Goal: Transaction & Acquisition: Purchase product/service

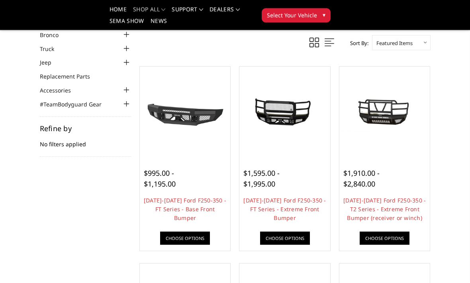
scroll to position [47, 0]
click at [381, 115] on img at bounding box center [384, 111] width 87 height 41
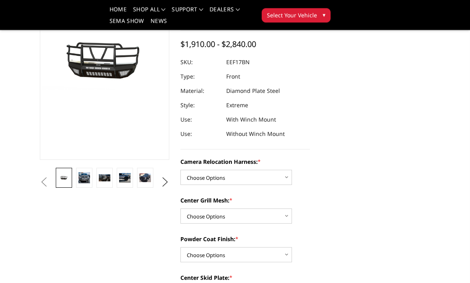
scroll to position [100, 0]
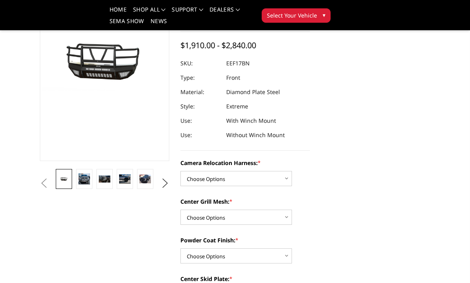
click at [84, 174] on img at bounding box center [84, 178] width 12 height 11
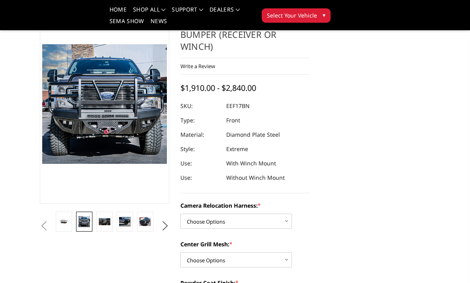
scroll to position [58, 0]
click at [106, 217] on img at bounding box center [105, 221] width 12 height 8
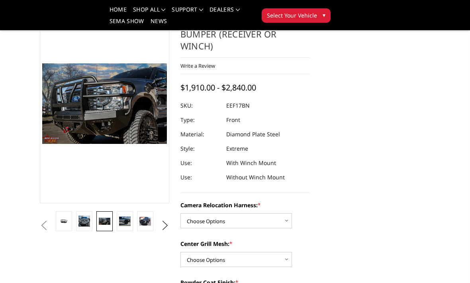
click at [125, 216] on img at bounding box center [125, 221] width 12 height 10
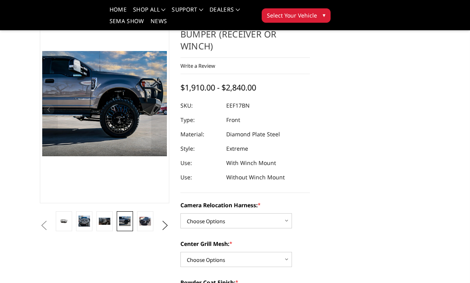
click at [146, 217] on img at bounding box center [145, 221] width 12 height 9
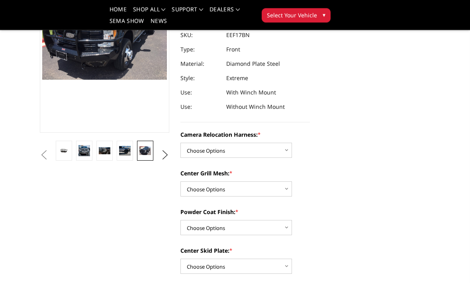
scroll to position [128, 0]
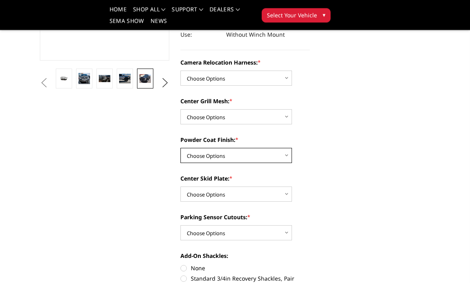
click at [282, 150] on select "Choose Options Textured Black Powder Coat Gloss Black Powder Coat Bare Metal" at bounding box center [236, 155] width 112 height 15
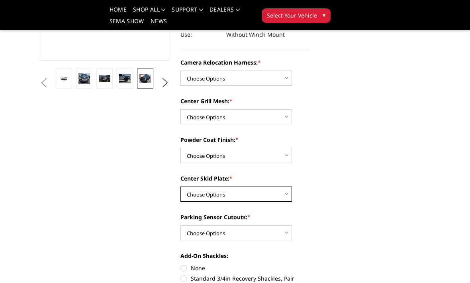
click at [284, 192] on select "Choose Options Winch Mount Skid Plate Standard Skid Plate (included) 2" Receive…" at bounding box center [236, 193] width 112 height 15
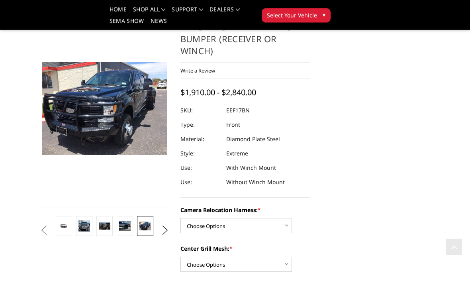
scroll to position [0, 0]
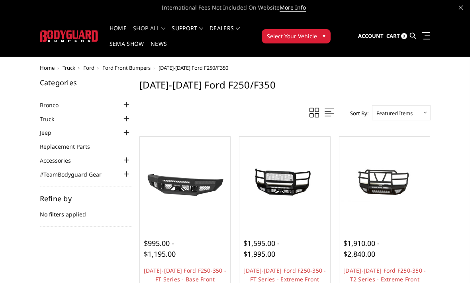
scroll to position [44, 0]
